Goal: Information Seeking & Learning: Learn about a topic

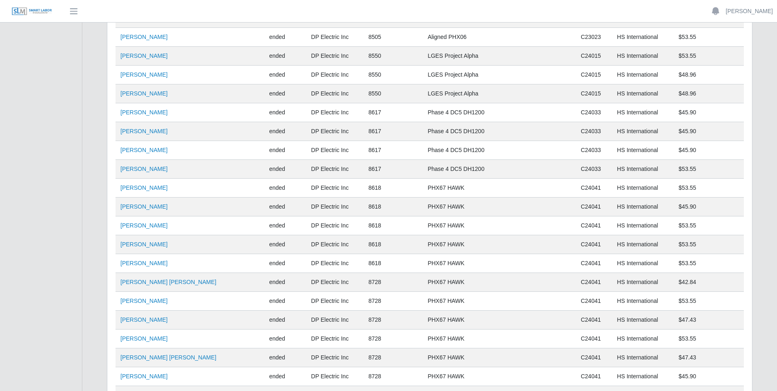
scroll to position [5202, 0]
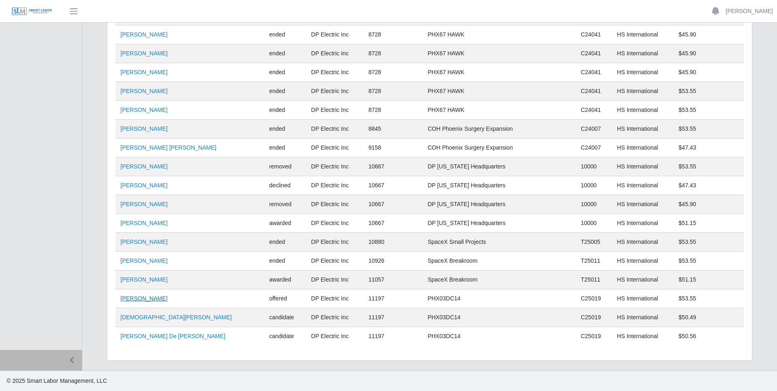
click at [157, 297] on link "[PERSON_NAME]" at bounding box center [143, 298] width 47 height 7
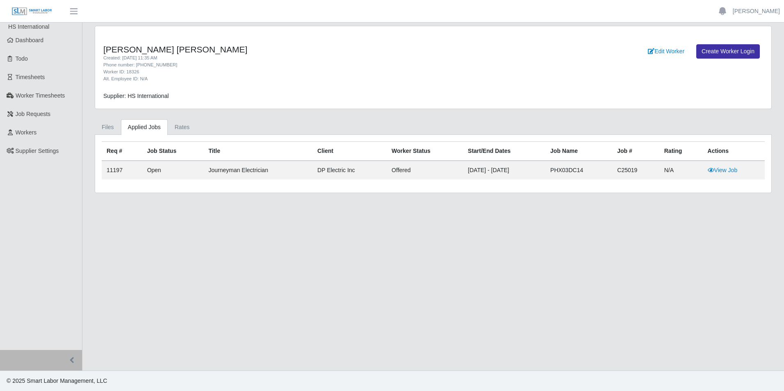
click at [116, 170] on td "11197" at bounding box center [122, 170] width 41 height 19
click at [36, 43] on span "Dashboard" at bounding box center [30, 40] width 28 height 7
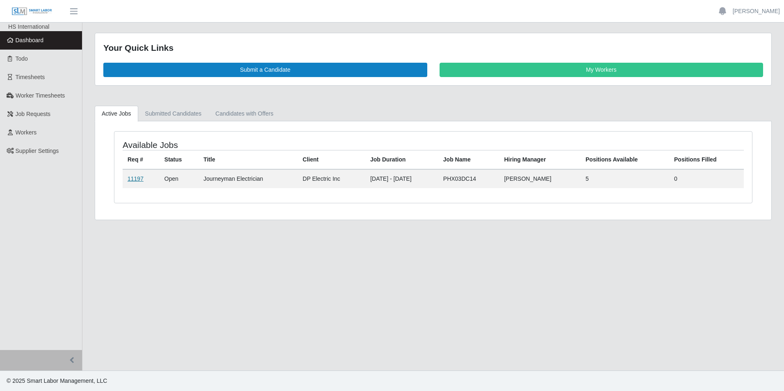
click at [132, 177] on link "11197" at bounding box center [135, 178] width 16 height 7
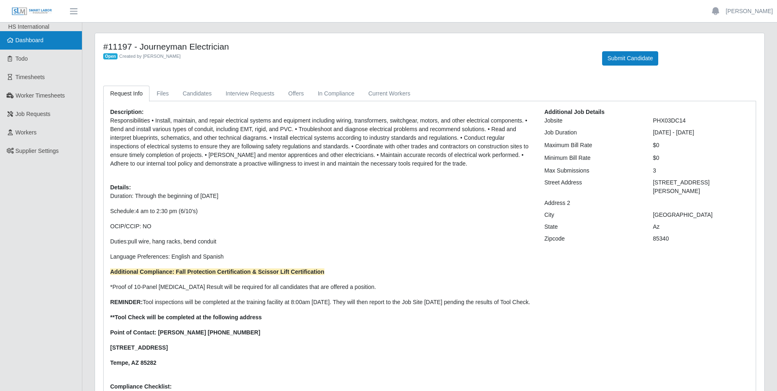
click at [29, 43] on span "Dashboard" at bounding box center [30, 40] width 28 height 7
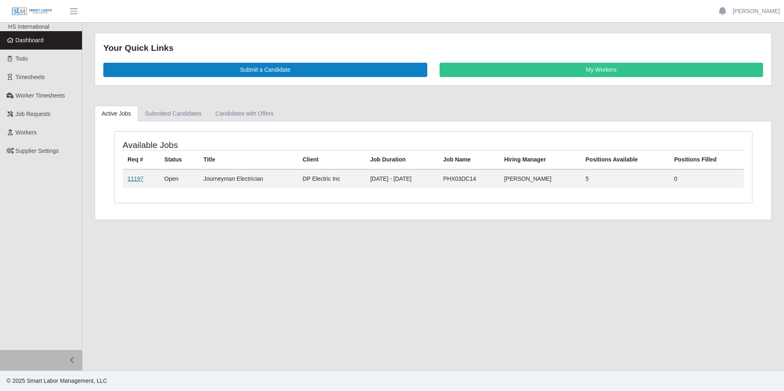
click at [133, 175] on link "11197" at bounding box center [135, 178] width 16 height 7
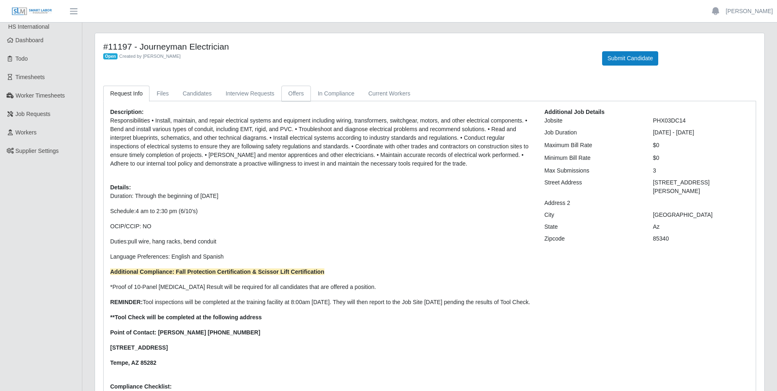
click at [293, 94] on link "Offers" at bounding box center [297, 94] width 30 height 16
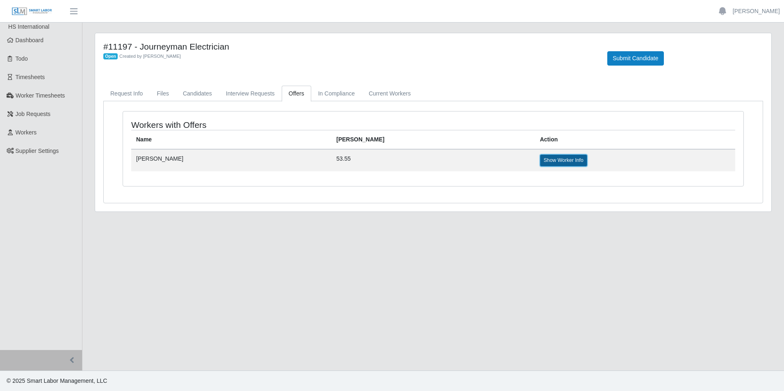
click at [540, 160] on link "Show Worker Info" at bounding box center [563, 159] width 47 height 11
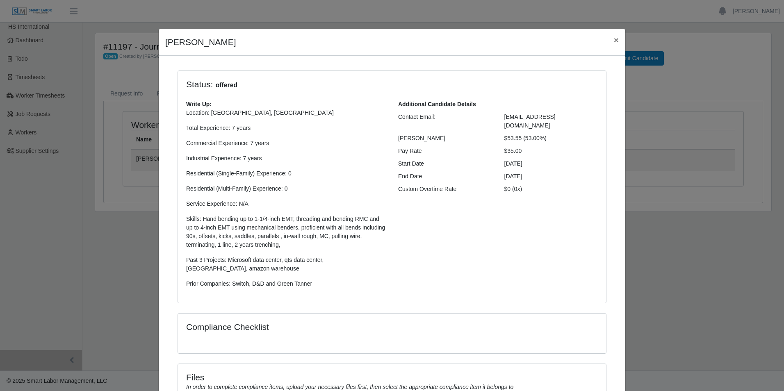
click at [355, 241] on p "Skills: Hand bending up to 1-1/4-inch EMT, threading and bending RMC and up to …" at bounding box center [286, 232] width 200 height 34
click at [306, 232] on p "Skills: Hand bending up to 1-1/4-inch EMT, threading and bending RMC and up to …" at bounding box center [286, 232] width 200 height 34
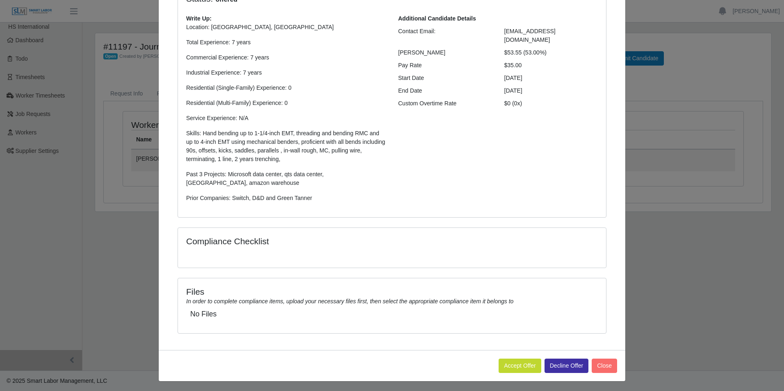
scroll to position [88, 0]
